Goal: Information Seeking & Learning: Learn about a topic

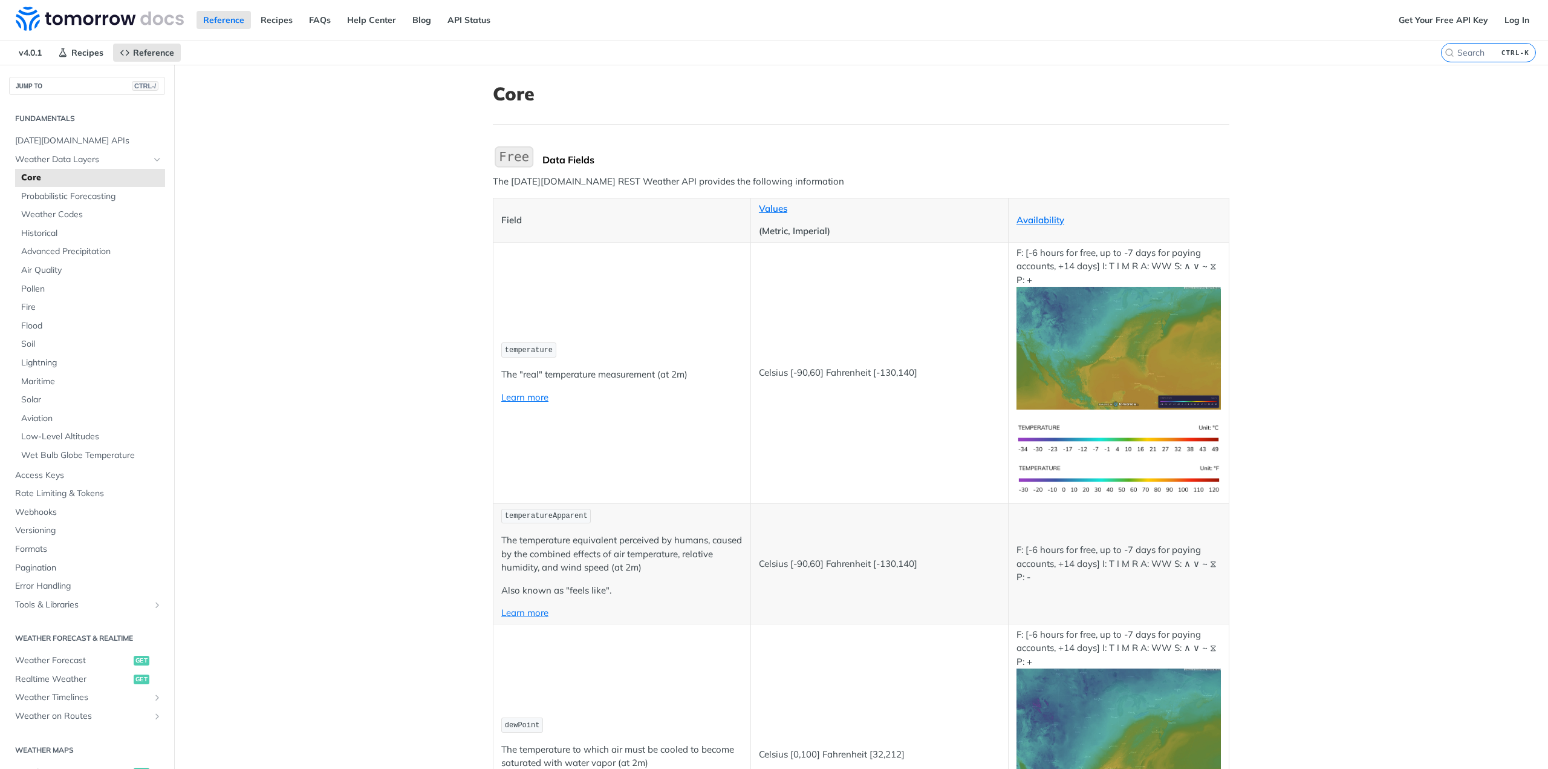
scroll to position [60, 0]
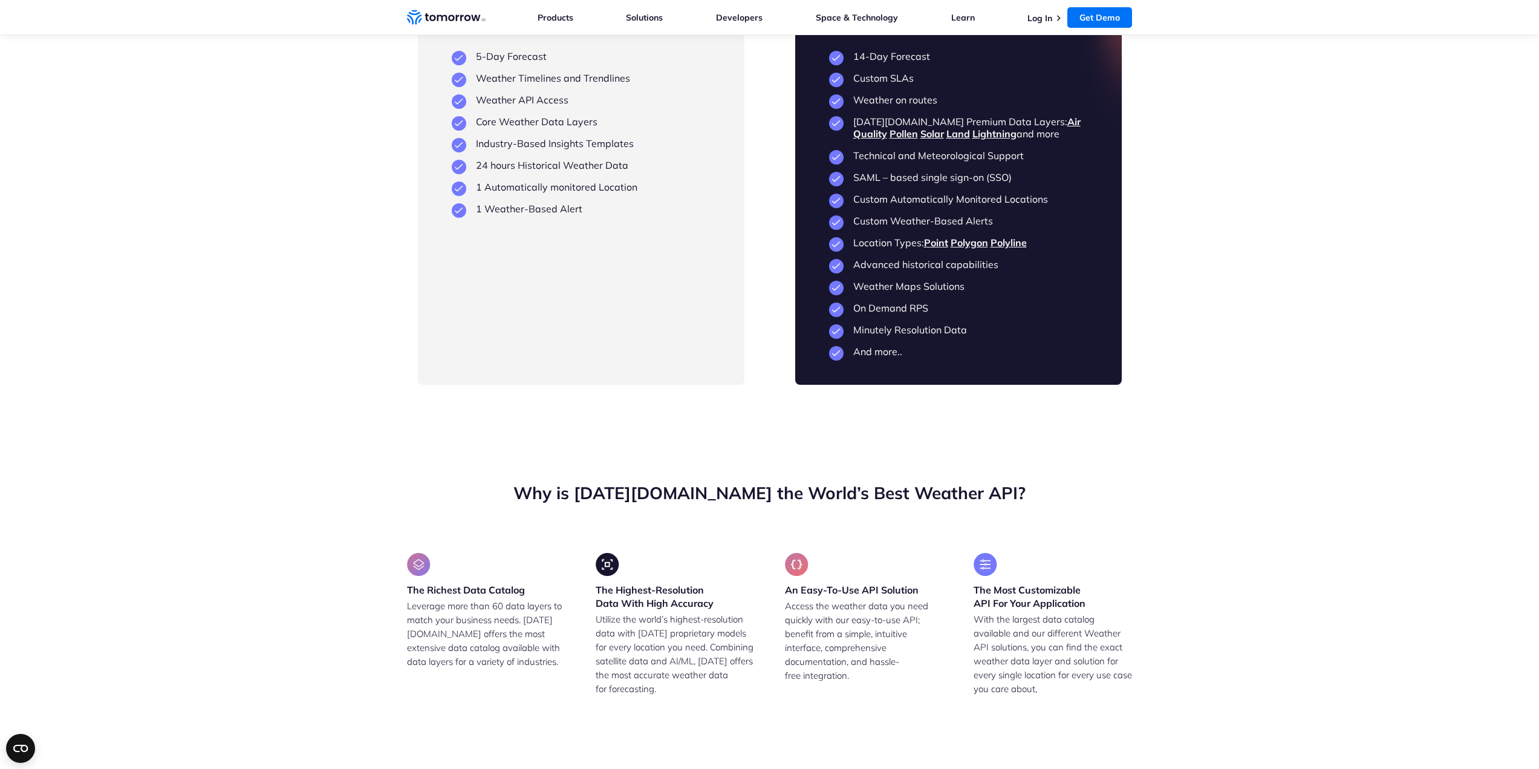
scroll to position [2843, 0]
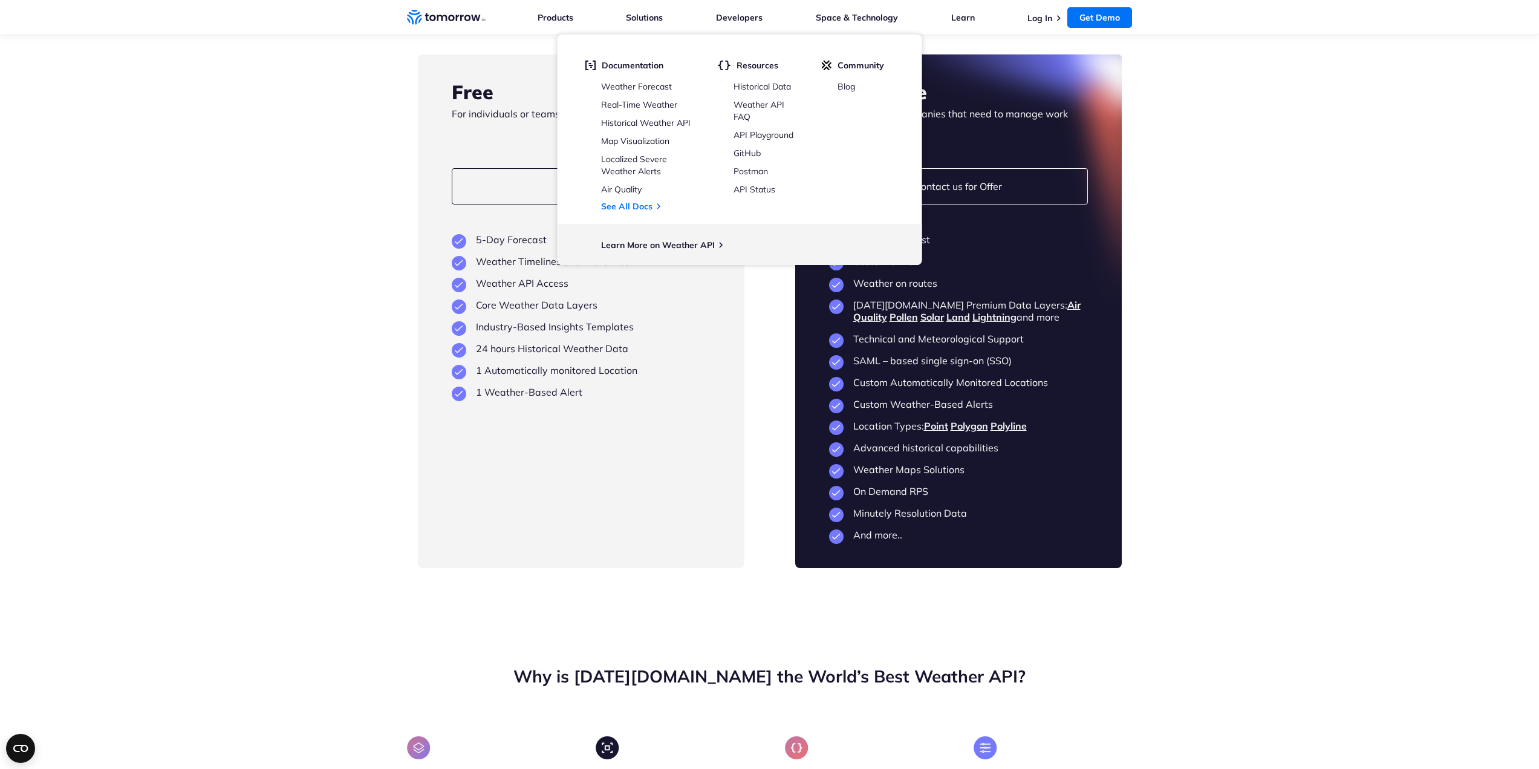
drag, startPoint x: 636, startPoint y: 209, endPoint x: 853, endPoint y: 245, distance: 219.4
click at [636, 209] on link "See All Docs" at bounding box center [626, 206] width 51 height 11
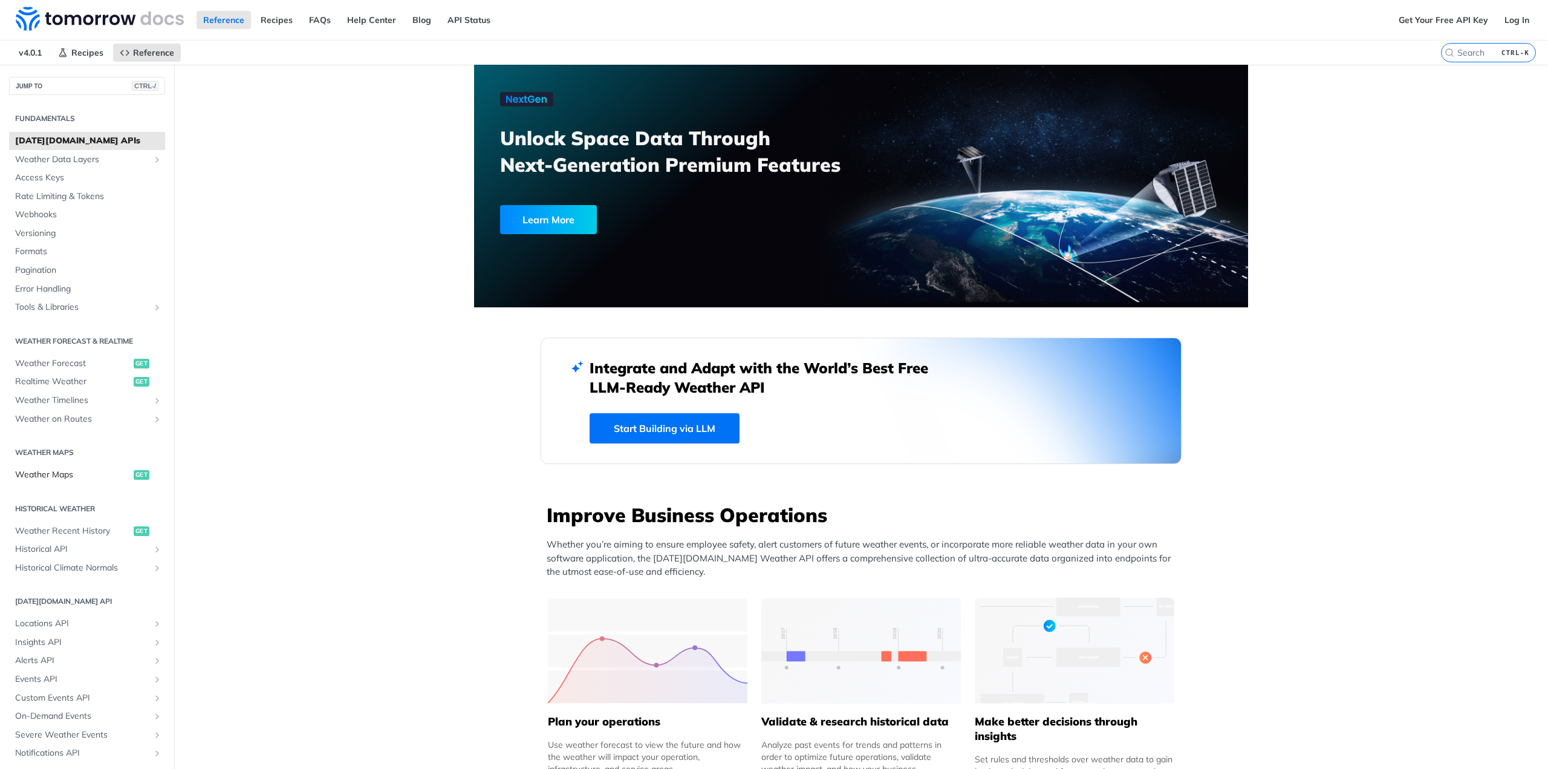
click at [57, 477] on span "Weather Maps" at bounding box center [73, 475] width 116 height 12
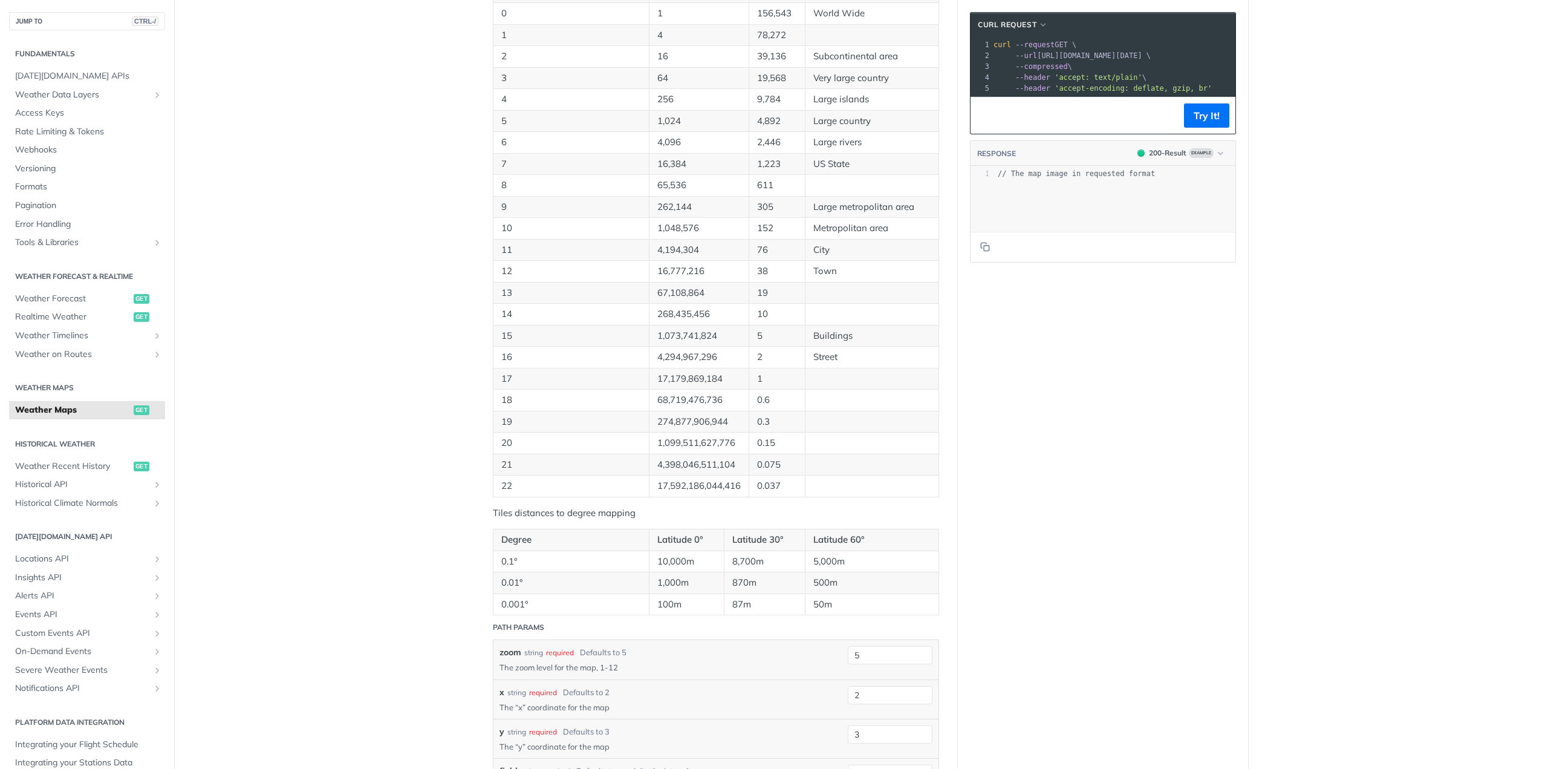
scroll to position [284, 0]
